Goal: Task Accomplishment & Management: Manage account settings

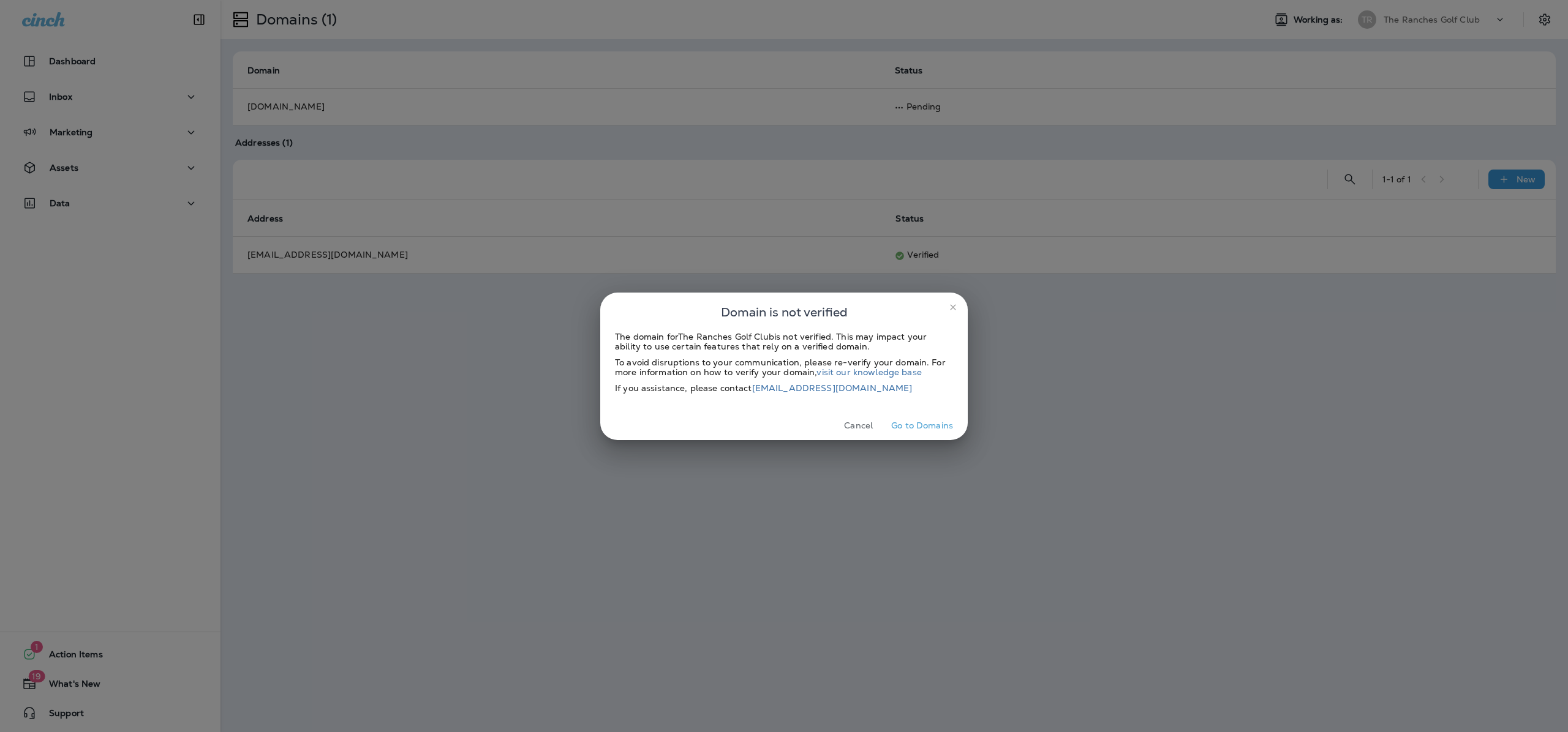
click at [911, 431] on button "Go to Domains" at bounding box center [922, 426] width 72 height 19
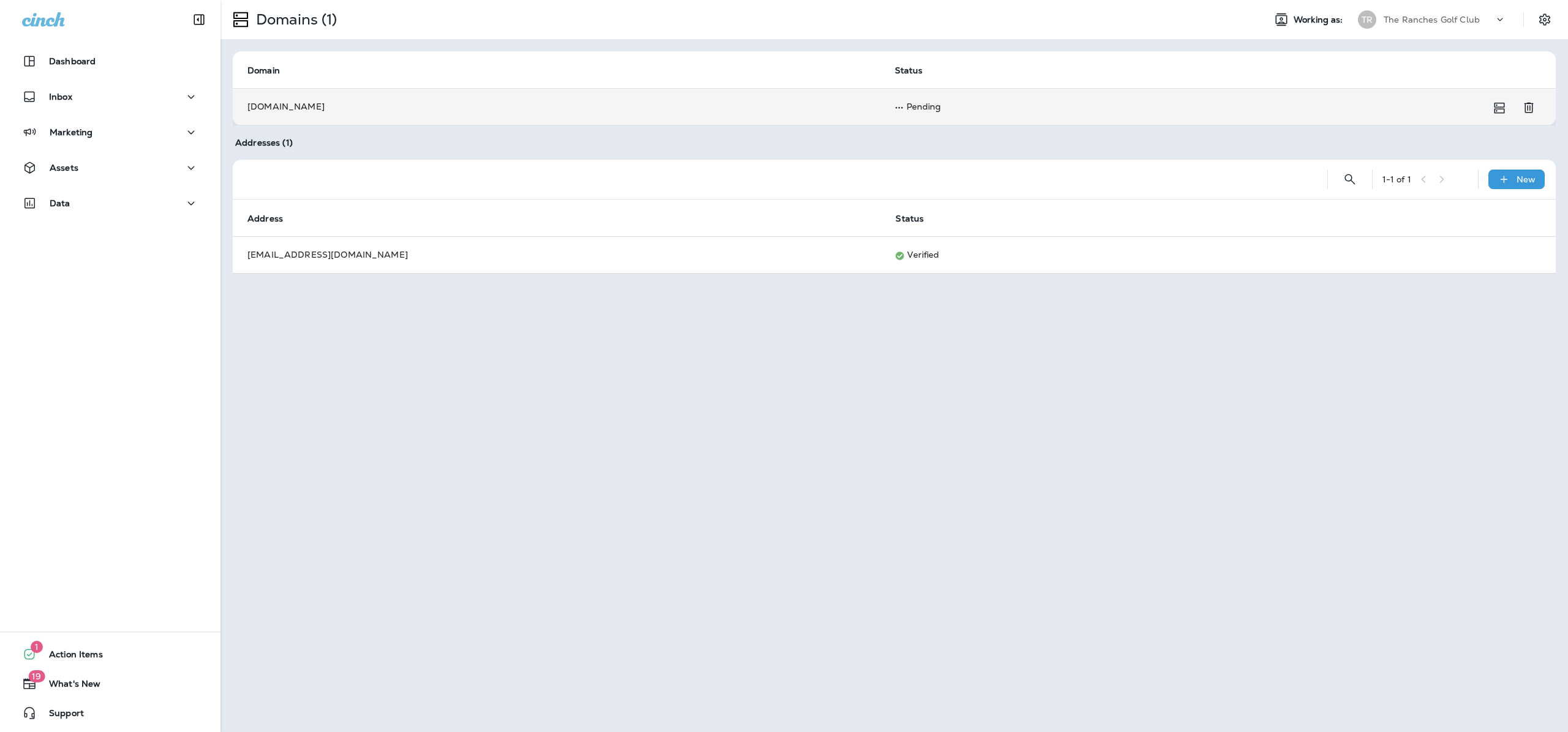
click at [799, 105] on td "[DOMAIN_NAME]" at bounding box center [557, 106] width 647 height 37
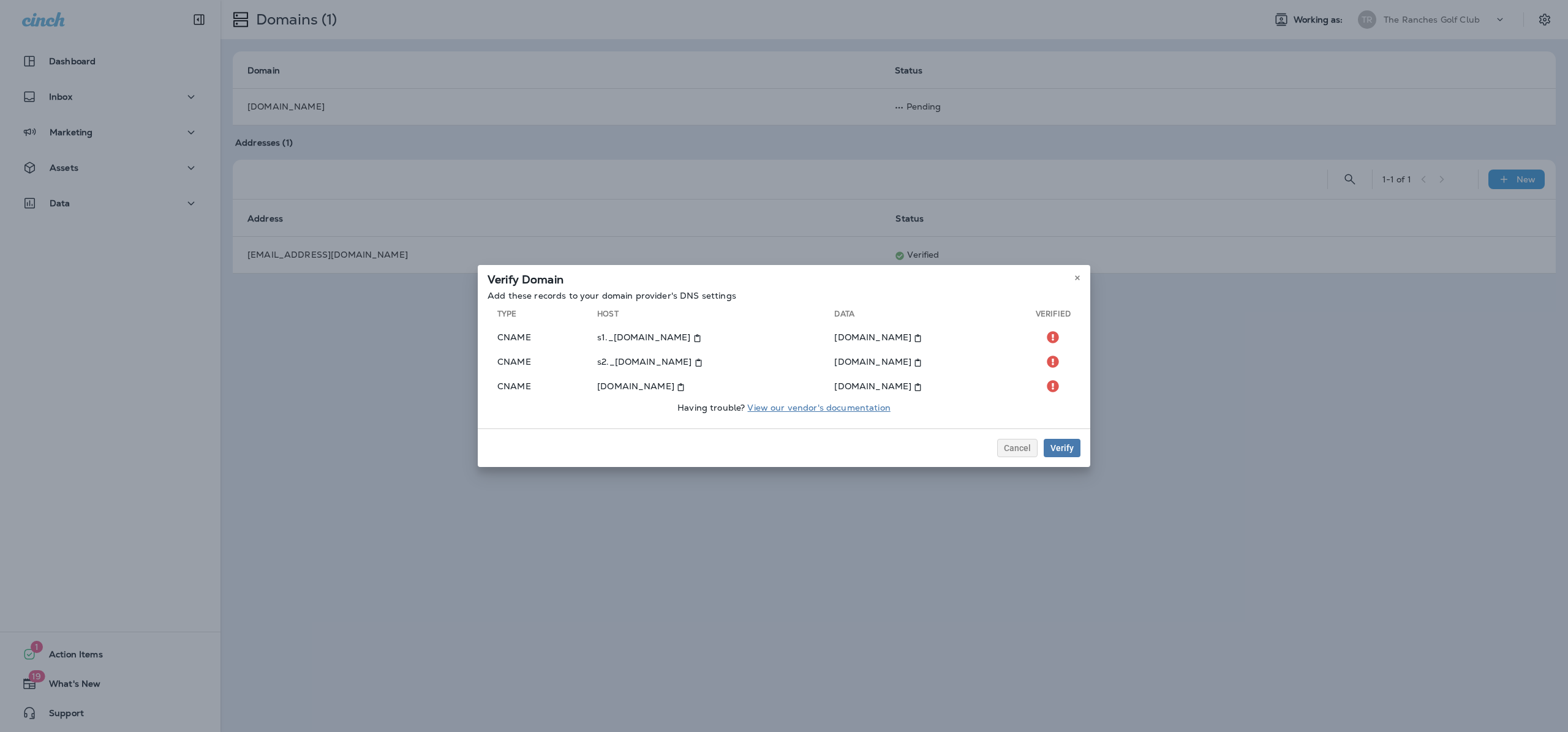
click at [843, 409] on link "View our vendor's documentation" at bounding box center [818, 407] width 143 height 11
click at [623, 17] on div "Verify Domain Add these records to your domain provider's DNS settings Type Hos…" at bounding box center [784, 366] width 1568 height 732
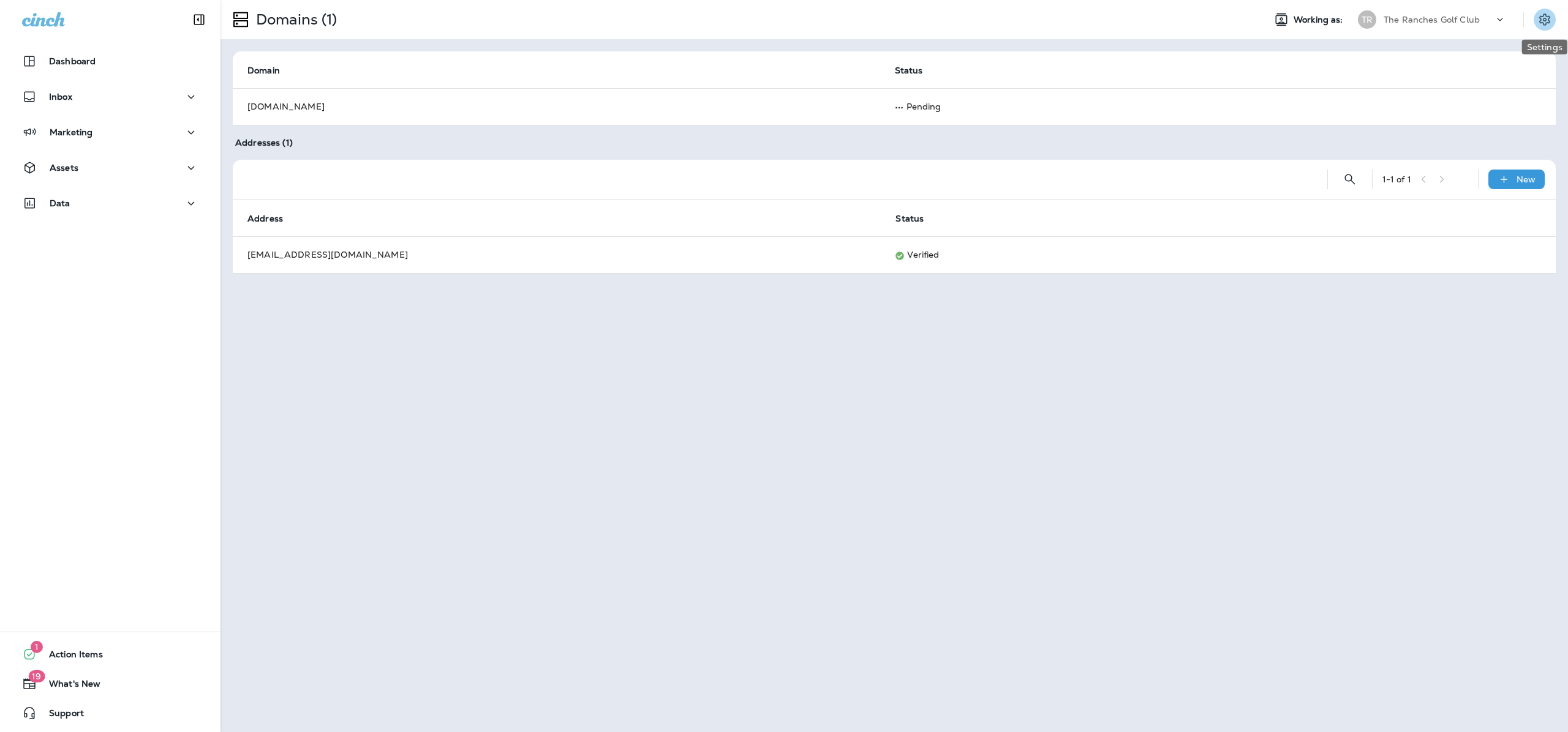
click at [1549, 22] on icon "Settings" at bounding box center [1545, 19] width 11 height 12
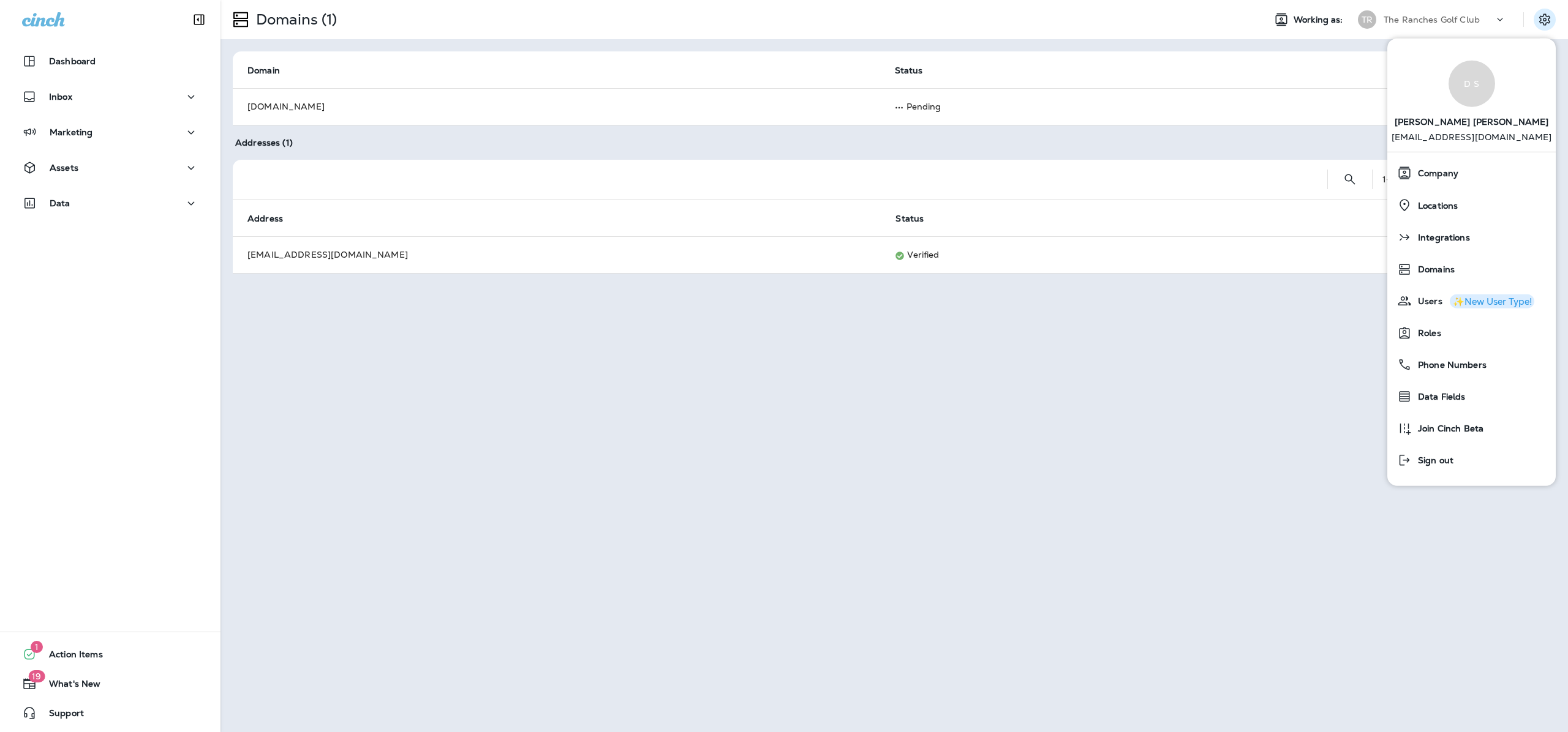
click at [1438, 73] on div "D S [PERSON_NAME] [PERSON_NAME][EMAIL_ADDRESS][DOMAIN_NAME]" at bounding box center [1471, 100] width 168 height 103
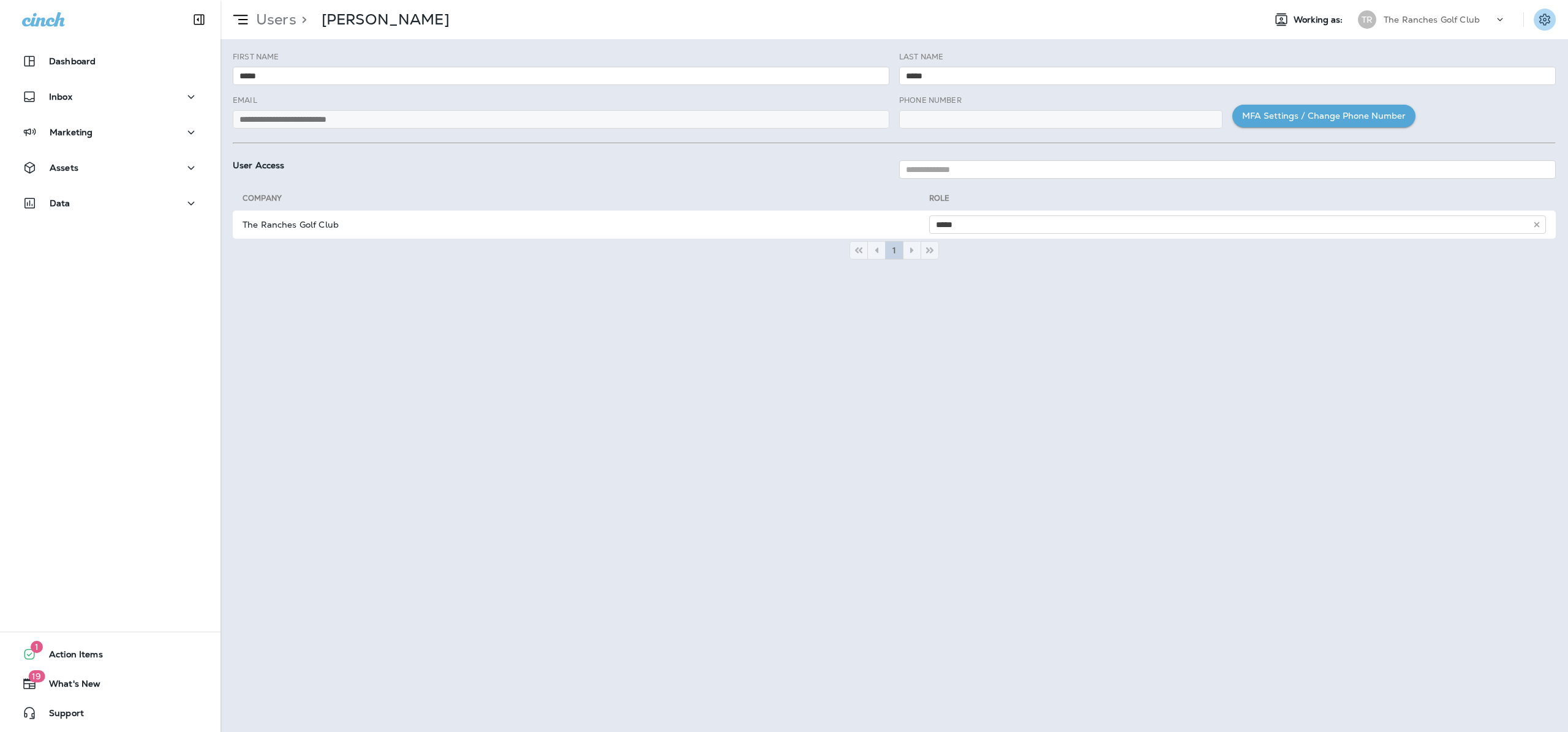
click at [1544, 17] on icon "Settings" at bounding box center [1545, 20] width 15 height 15
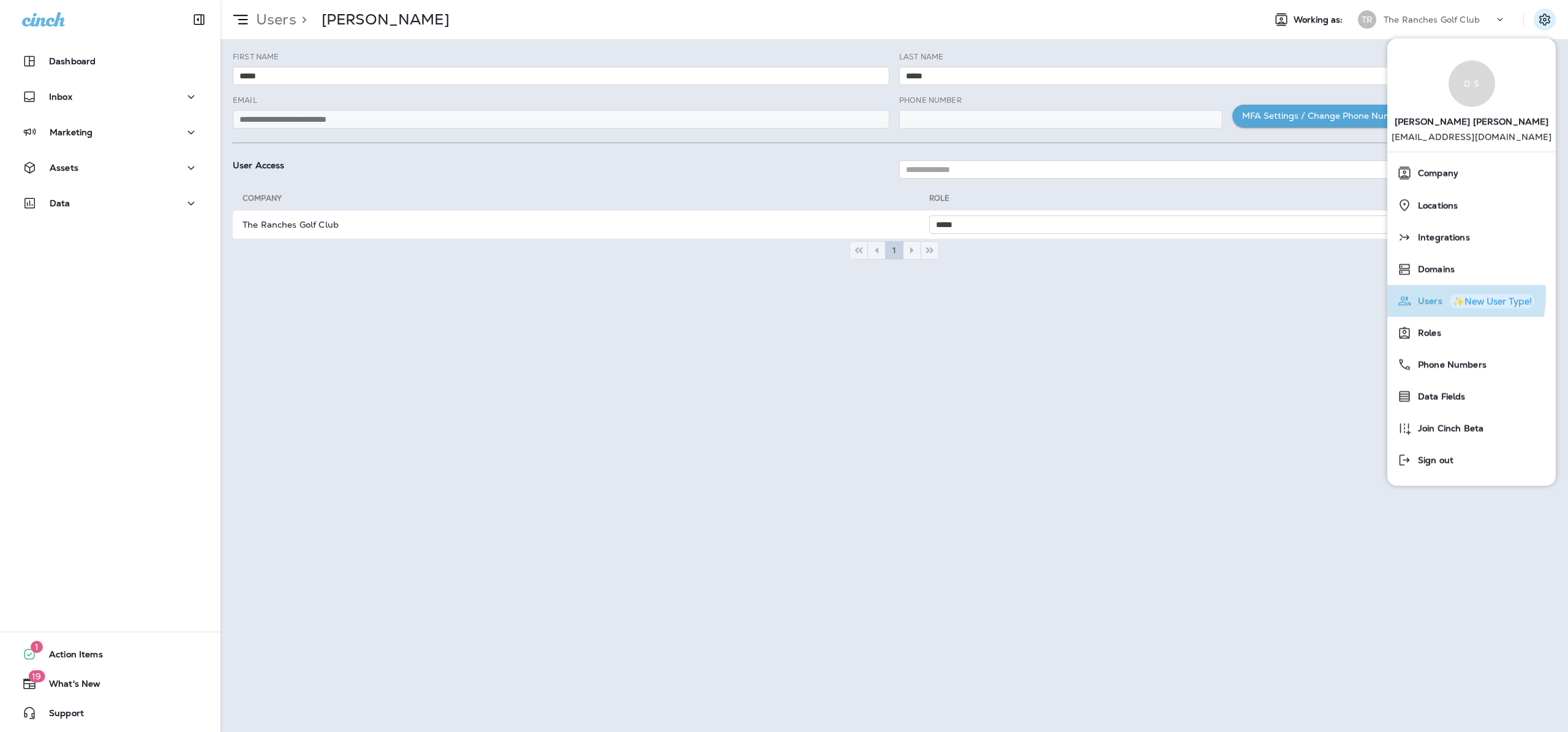
click at [1427, 296] on span "Users" at bounding box center [1427, 302] width 31 height 10
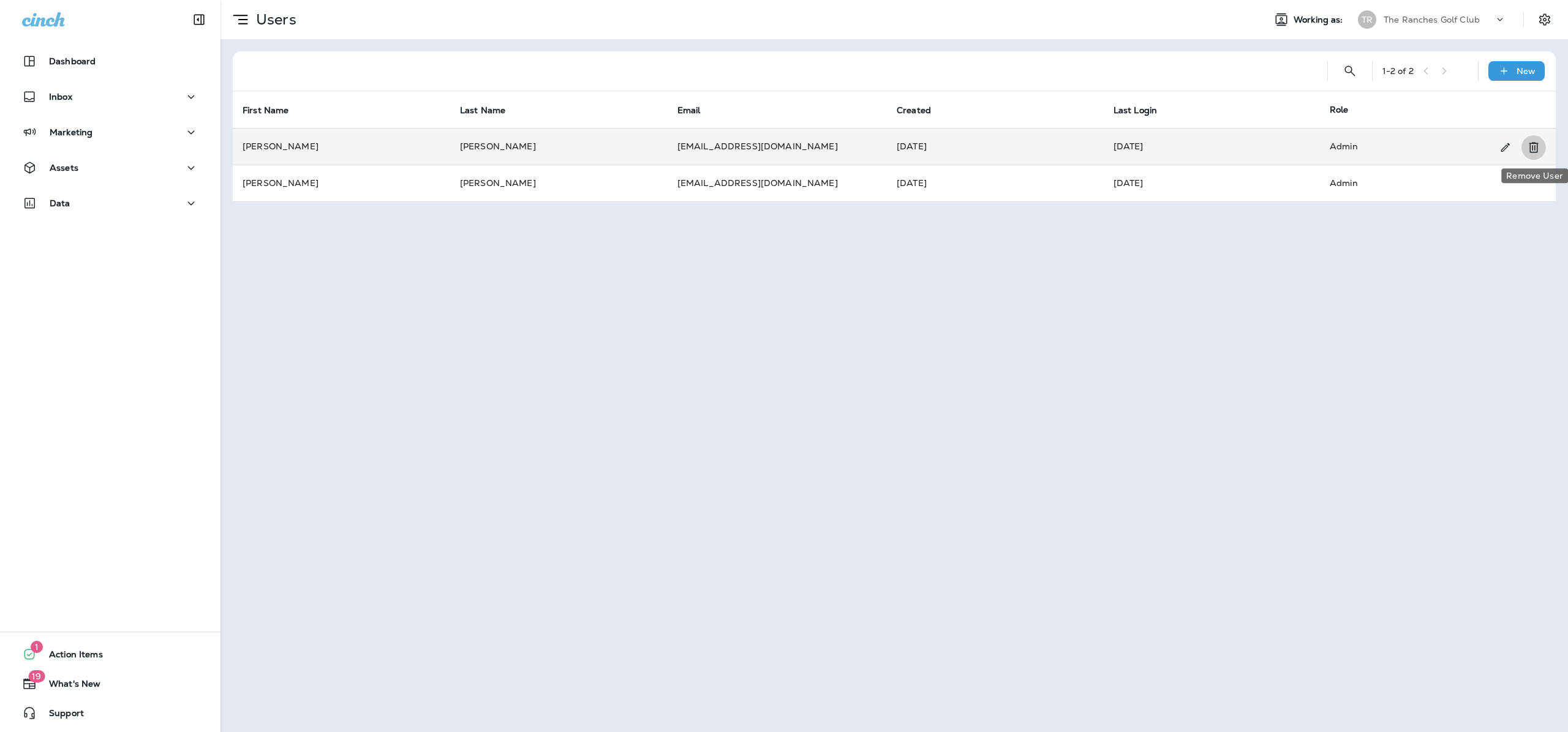
click at [1537, 144] on icon "Remove User" at bounding box center [1534, 148] width 15 height 15
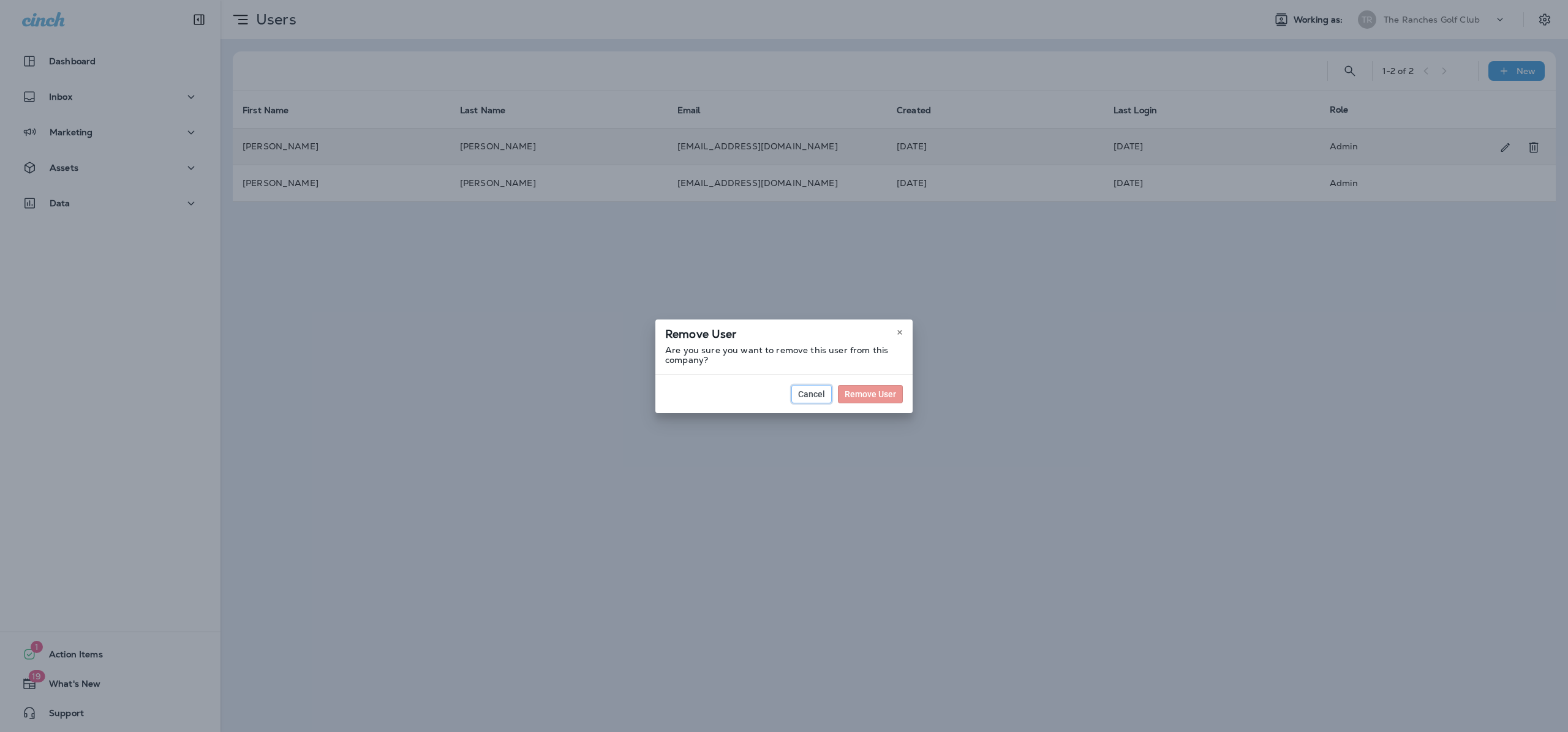
click at [803, 394] on span "Cancel" at bounding box center [811, 395] width 27 height 9
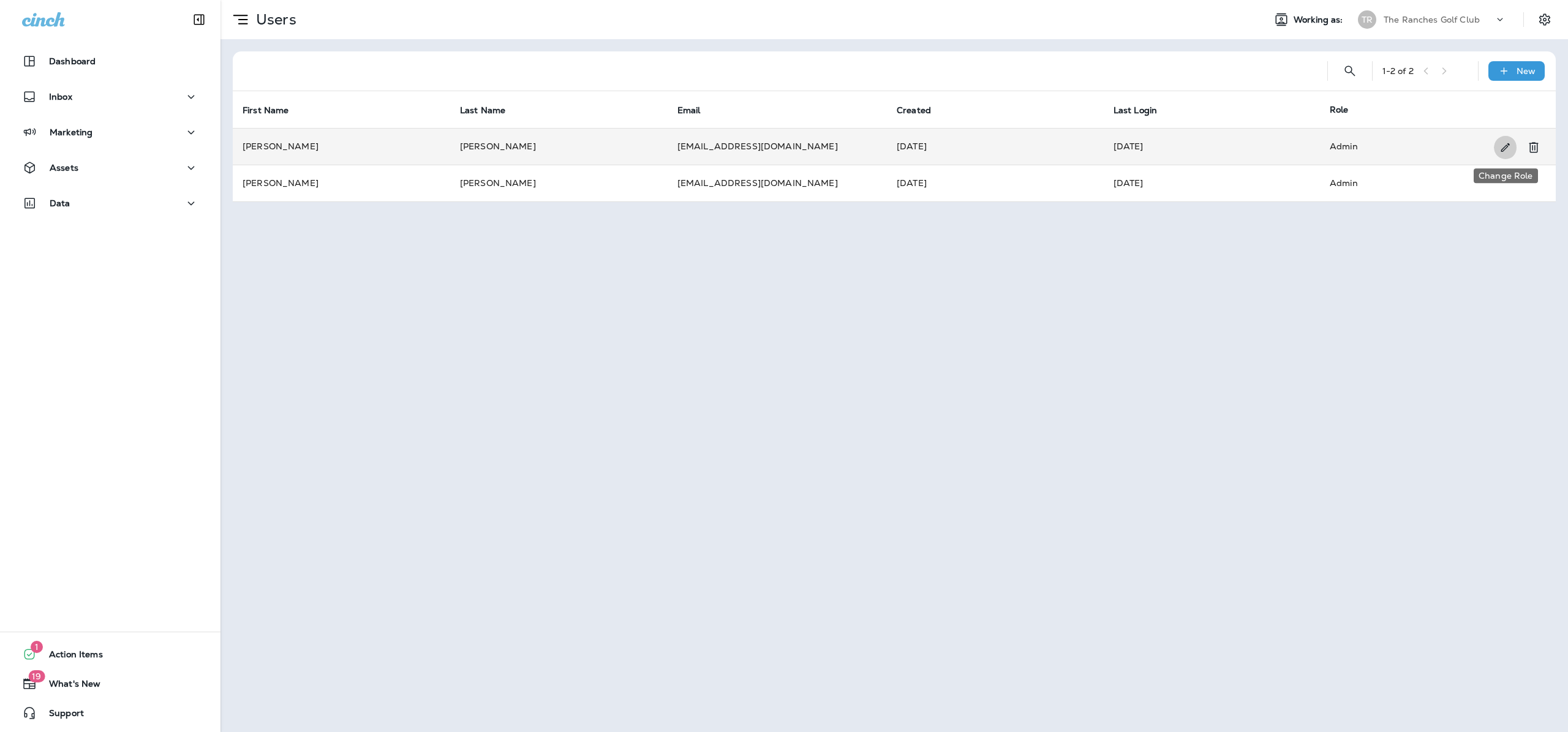
click at [1500, 147] on icon "Change Role" at bounding box center [1505, 147] width 13 height 12
select select "*"
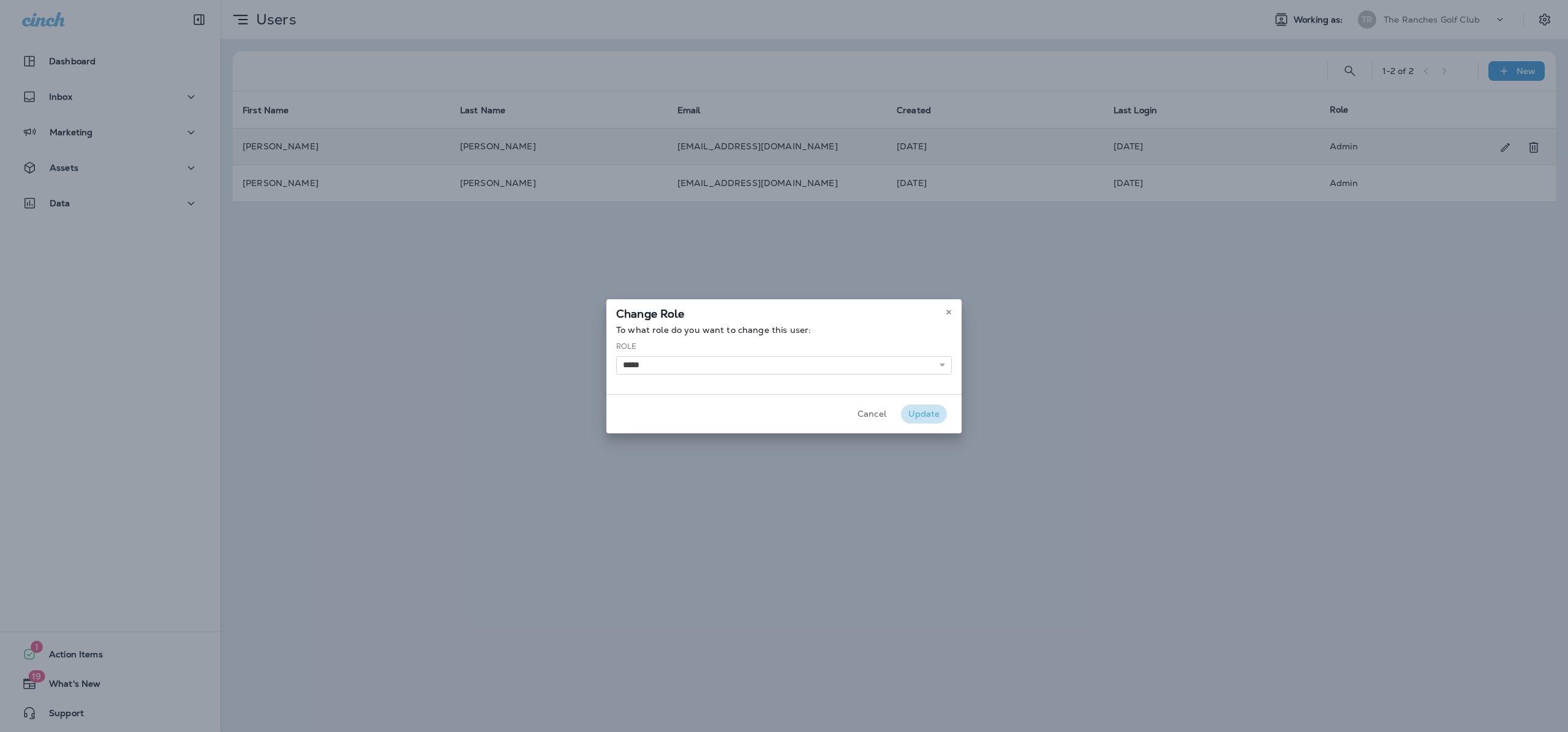
click at [921, 414] on button "Update" at bounding box center [924, 414] width 46 height 19
select select
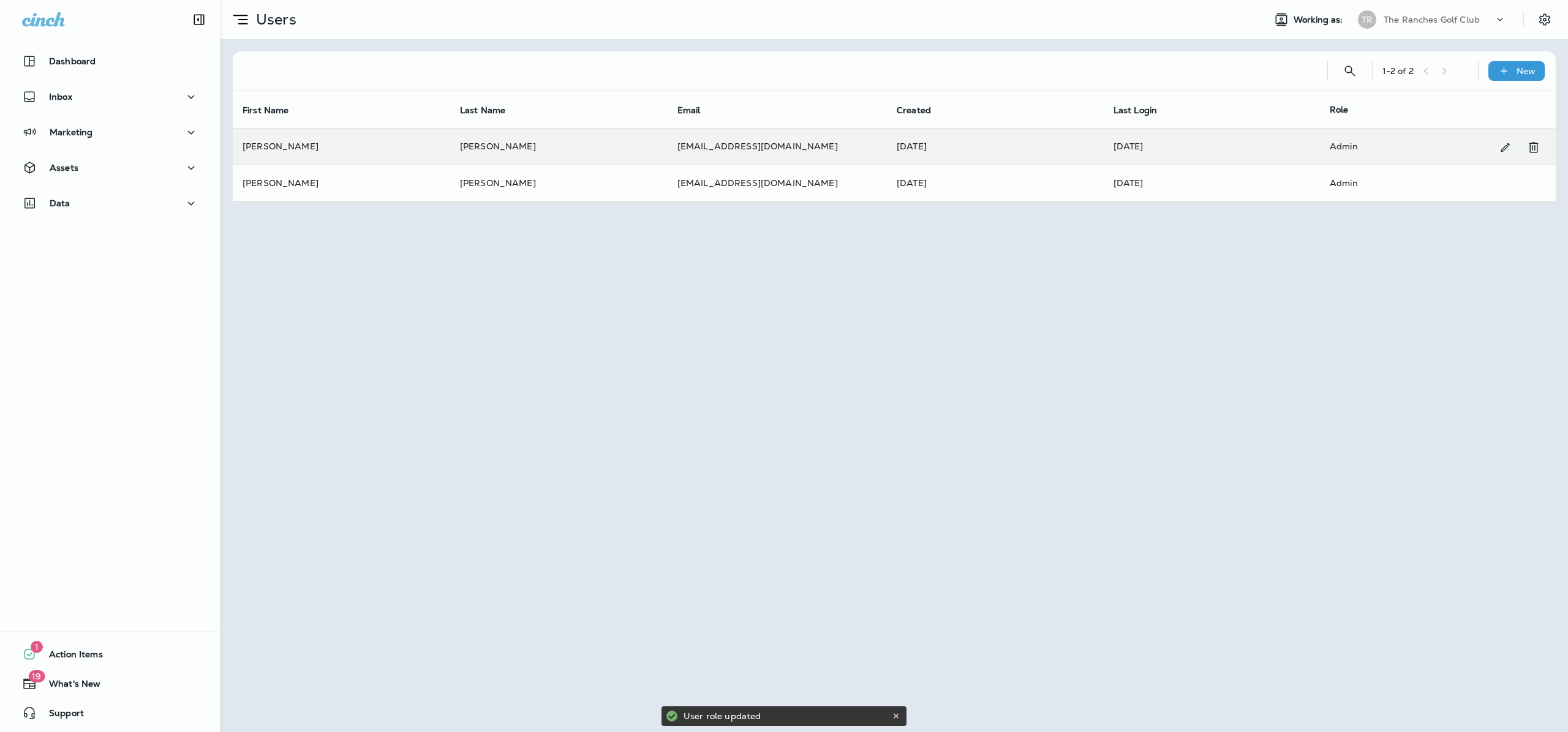
click at [485, 146] on div "Change Role To what role do you want to change this user: Role ******** ***** C…" at bounding box center [784, 305] width 1568 height 732
click at [476, 144] on td "[PERSON_NAME]" at bounding box center [559, 146] width 218 height 37
click at [1530, 141] on icon "Remove User" at bounding box center [1534, 148] width 15 height 15
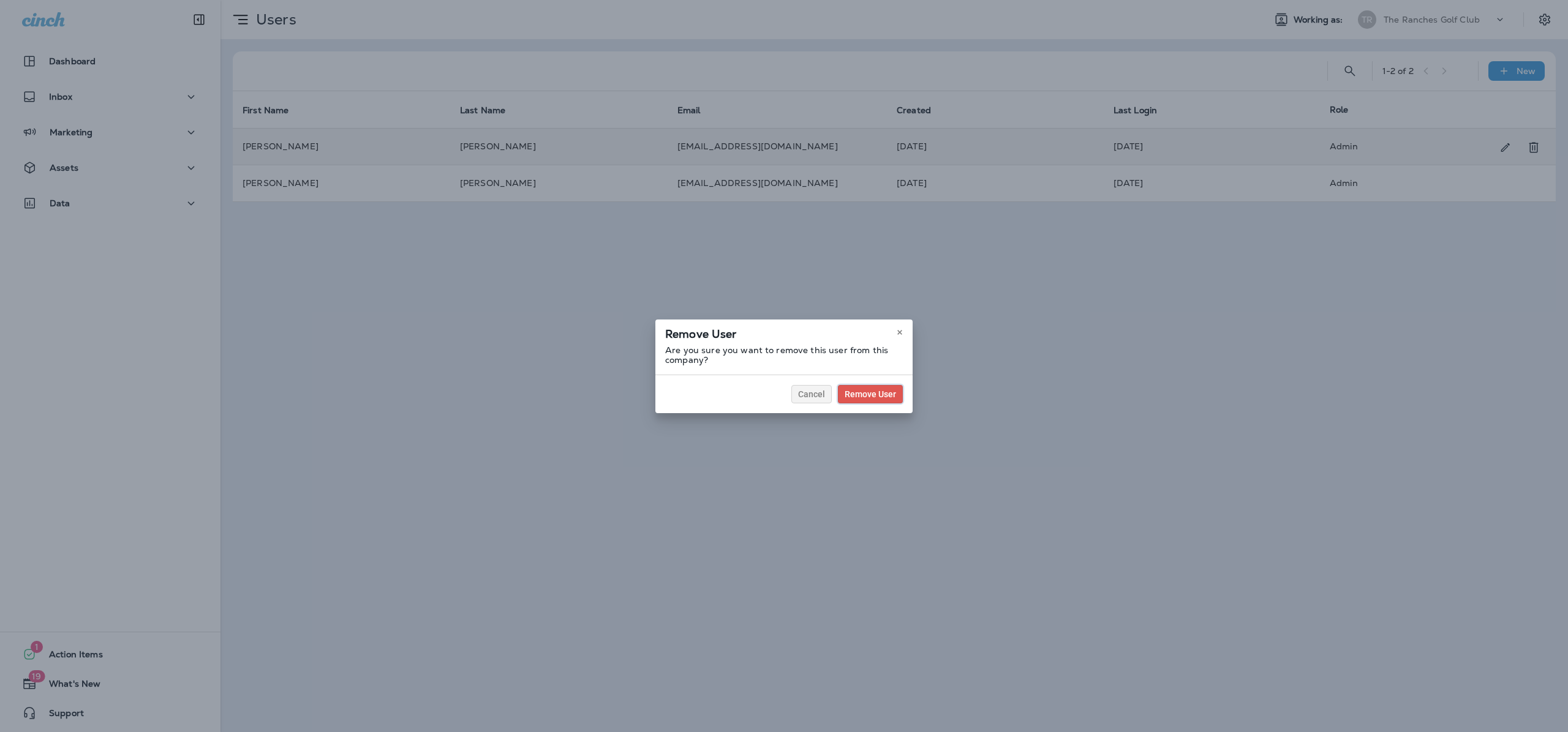
click at [892, 391] on span "Remove User" at bounding box center [870, 395] width 51 height 9
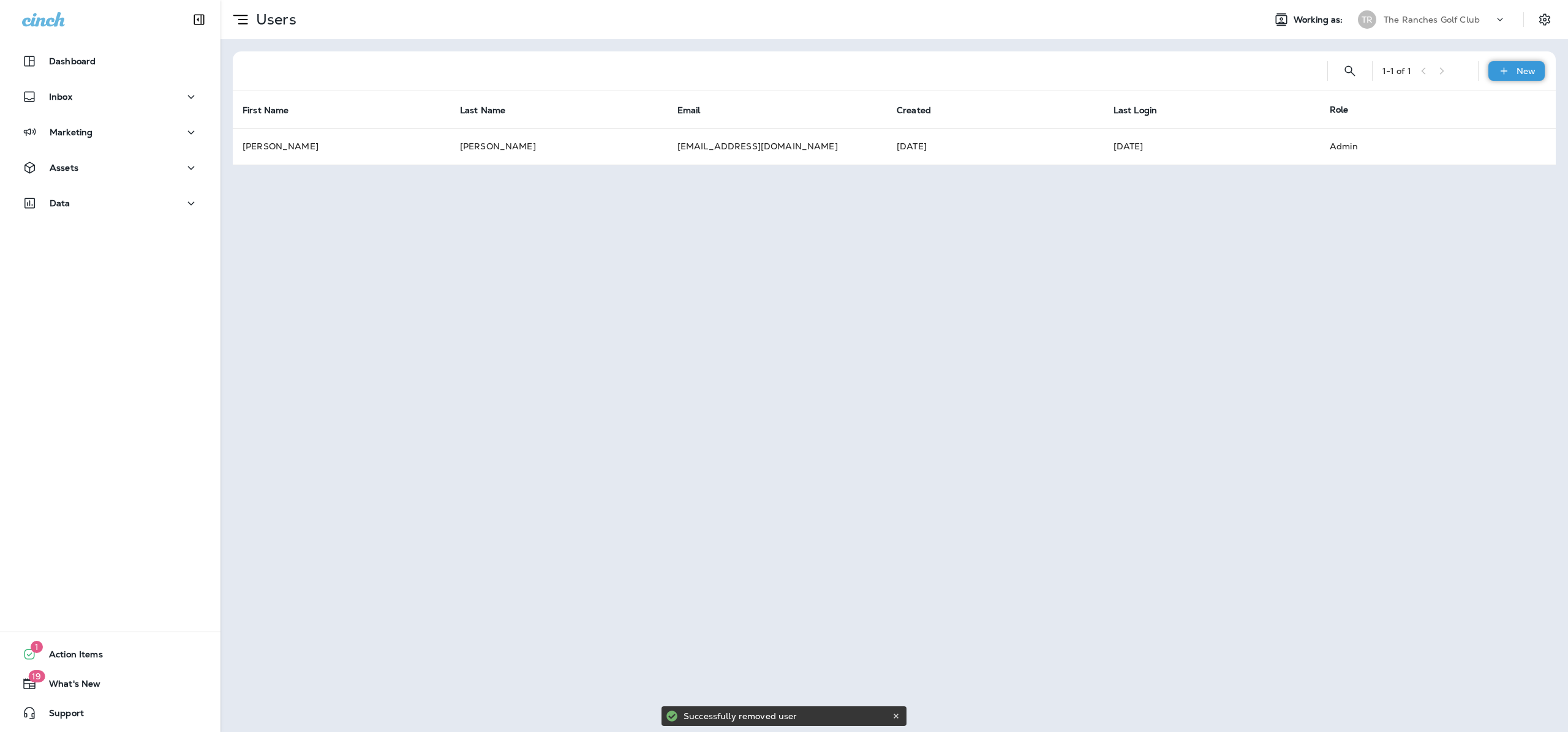
click at [1517, 62] on div "New" at bounding box center [1516, 71] width 56 height 20
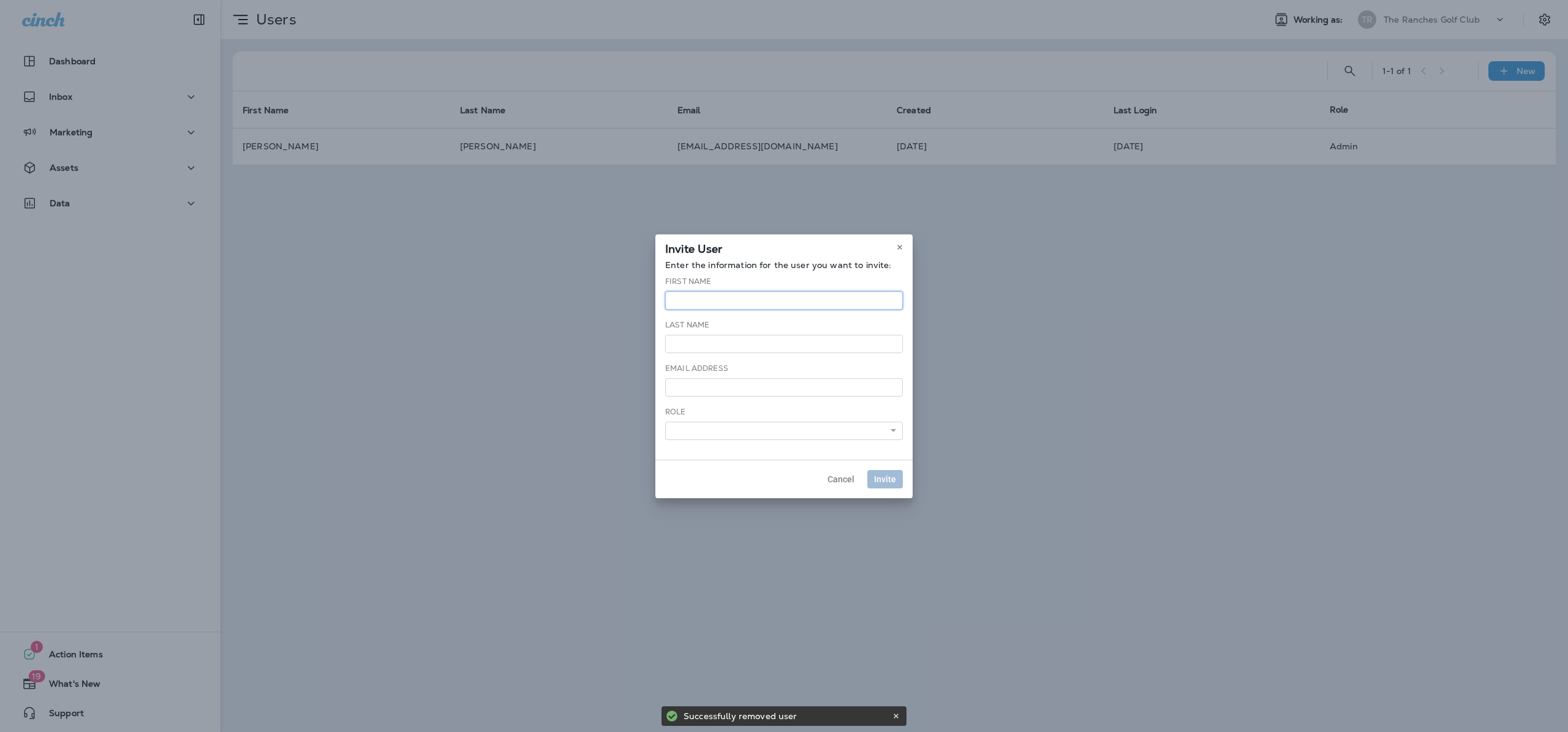
click at [768, 294] on input "text" at bounding box center [784, 300] width 237 height 18
type input "*****"
type input "**********"
click at [740, 425] on select "******** *****" at bounding box center [784, 430] width 237 height 18
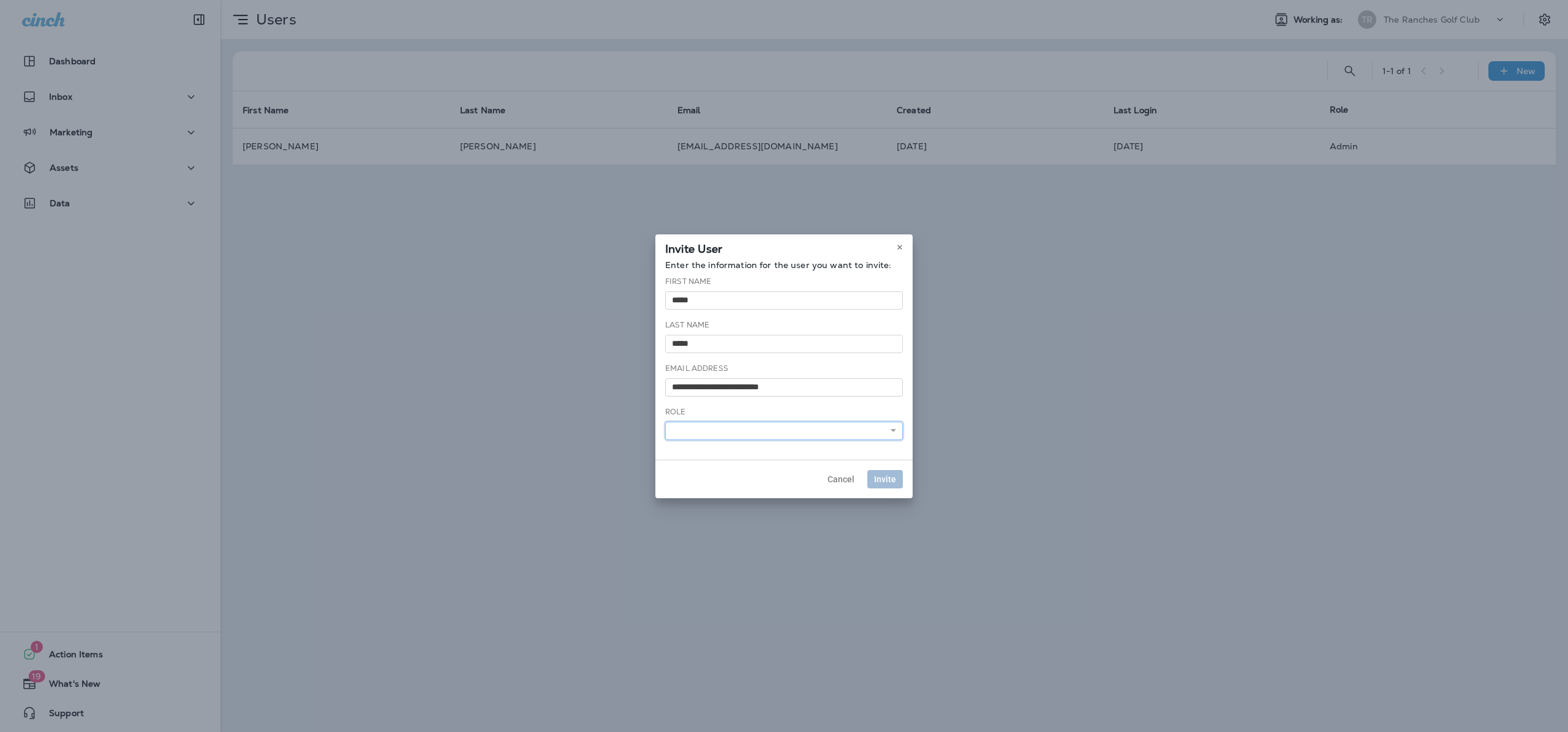
select select "*"
click at [665, 422] on select "******** *****" at bounding box center [784, 430] width 237 height 18
click at [896, 474] on button "Invite" at bounding box center [885, 479] width 36 height 18
select select
